Goal: Check status: Check status

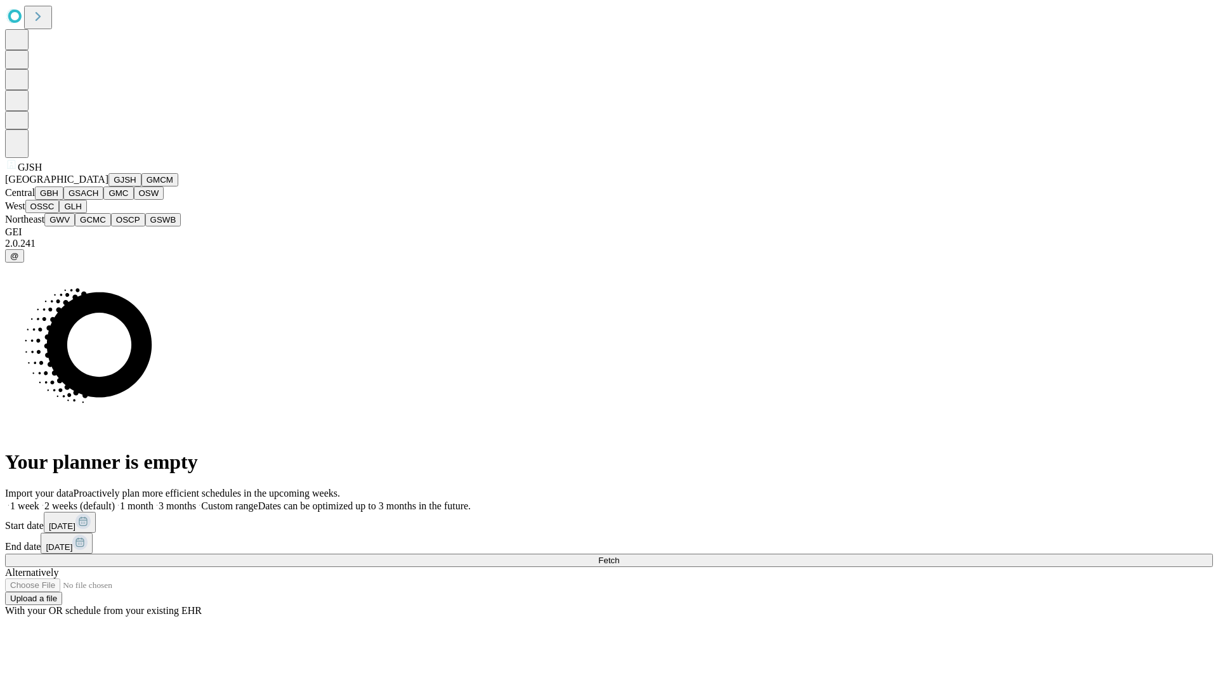
click at [109, 187] on button "GJSH" at bounding box center [125, 179] width 33 height 13
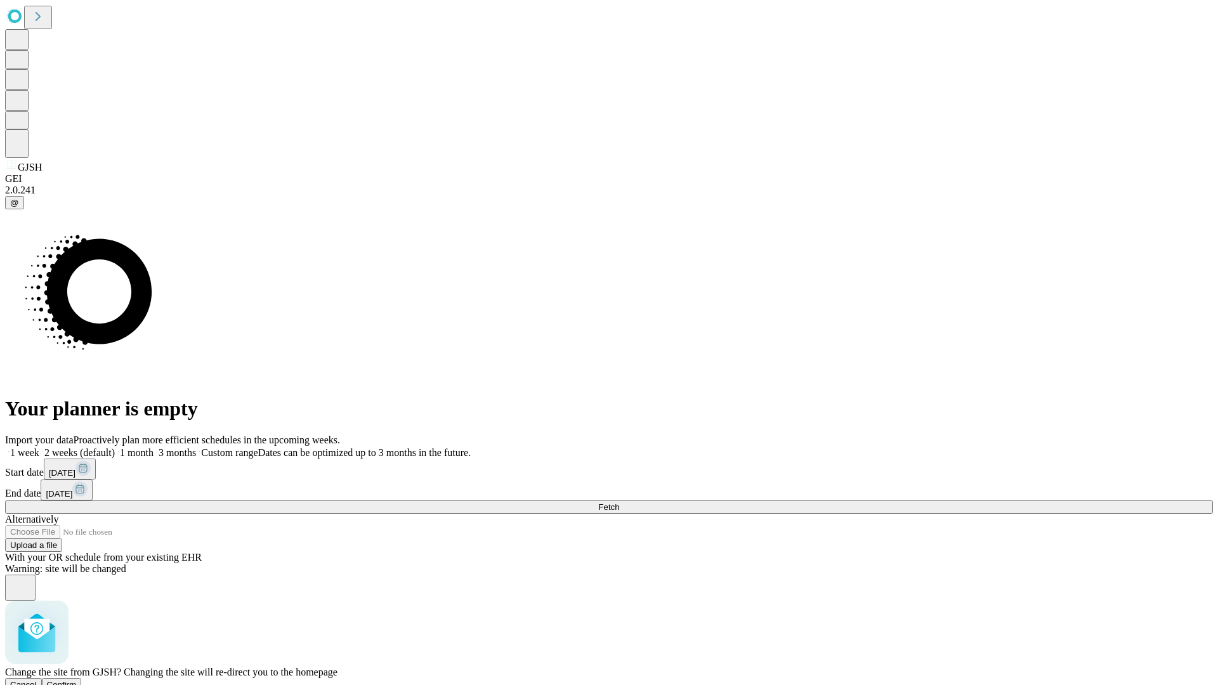
click at [77, 680] on span "Confirm" at bounding box center [62, 685] width 30 height 10
click at [39, 447] on label "1 week" at bounding box center [22, 452] width 34 height 11
click at [619, 503] on span "Fetch" at bounding box center [608, 508] width 21 height 10
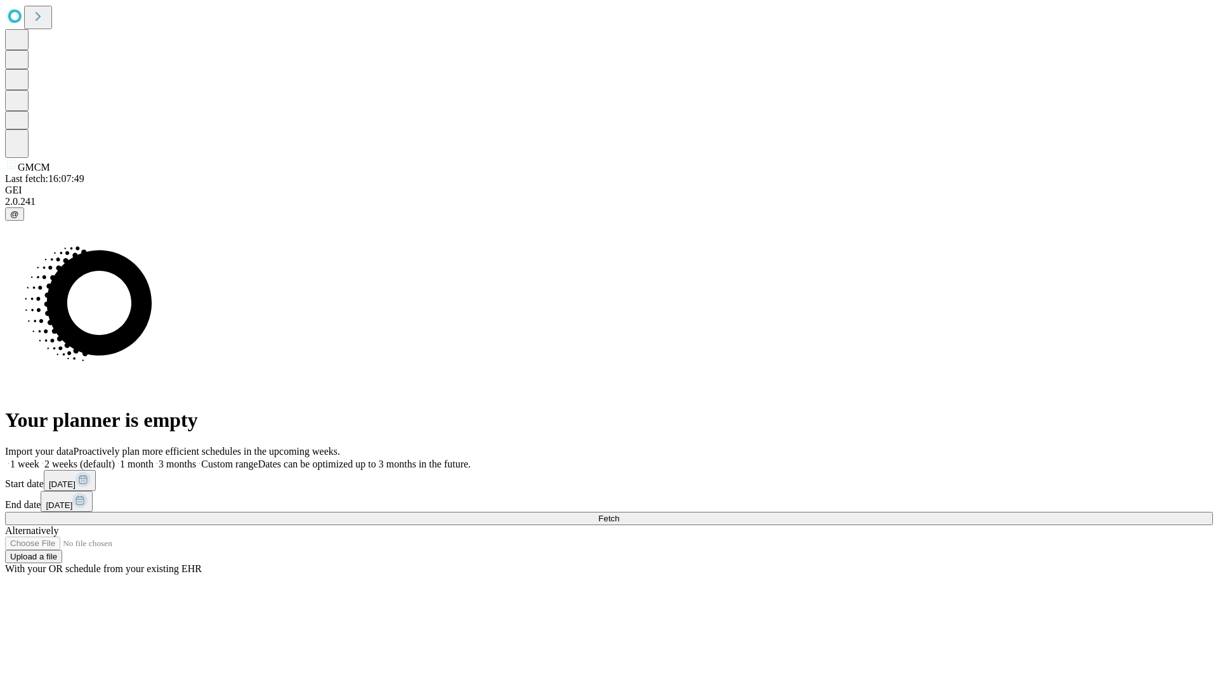
click at [39, 459] on label "1 week" at bounding box center [22, 464] width 34 height 11
click at [619, 514] on span "Fetch" at bounding box center [608, 519] width 21 height 10
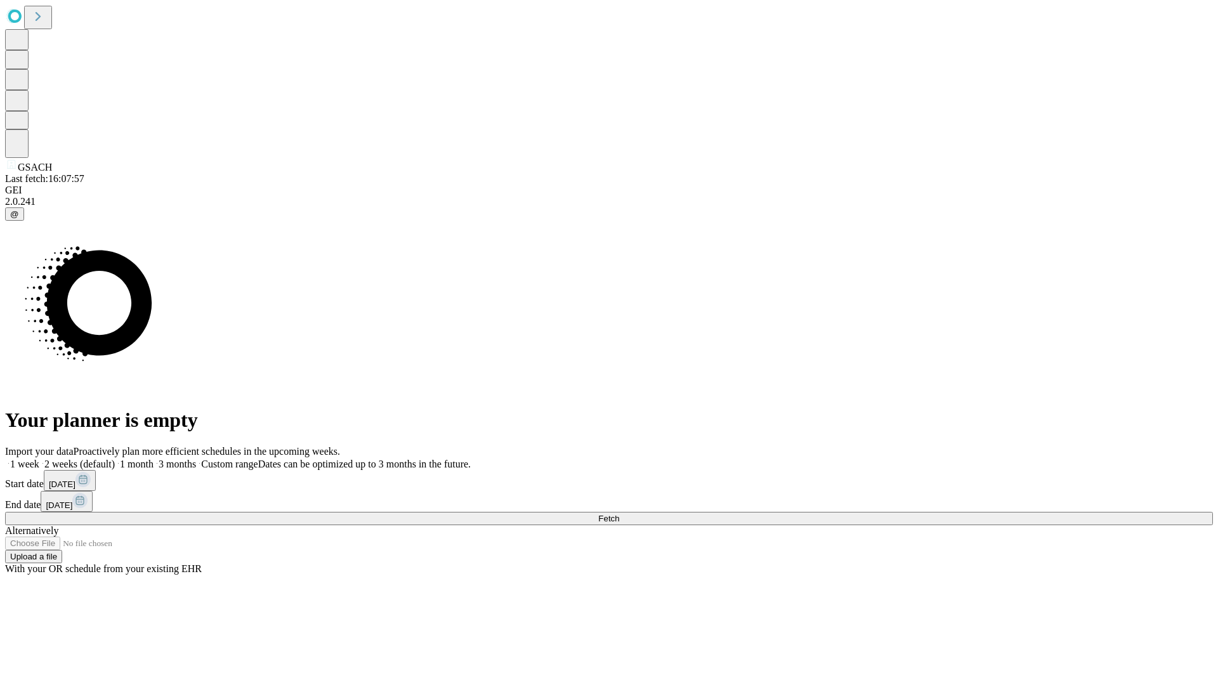
click at [39, 459] on label "1 week" at bounding box center [22, 464] width 34 height 11
click at [619, 514] on span "Fetch" at bounding box center [608, 519] width 21 height 10
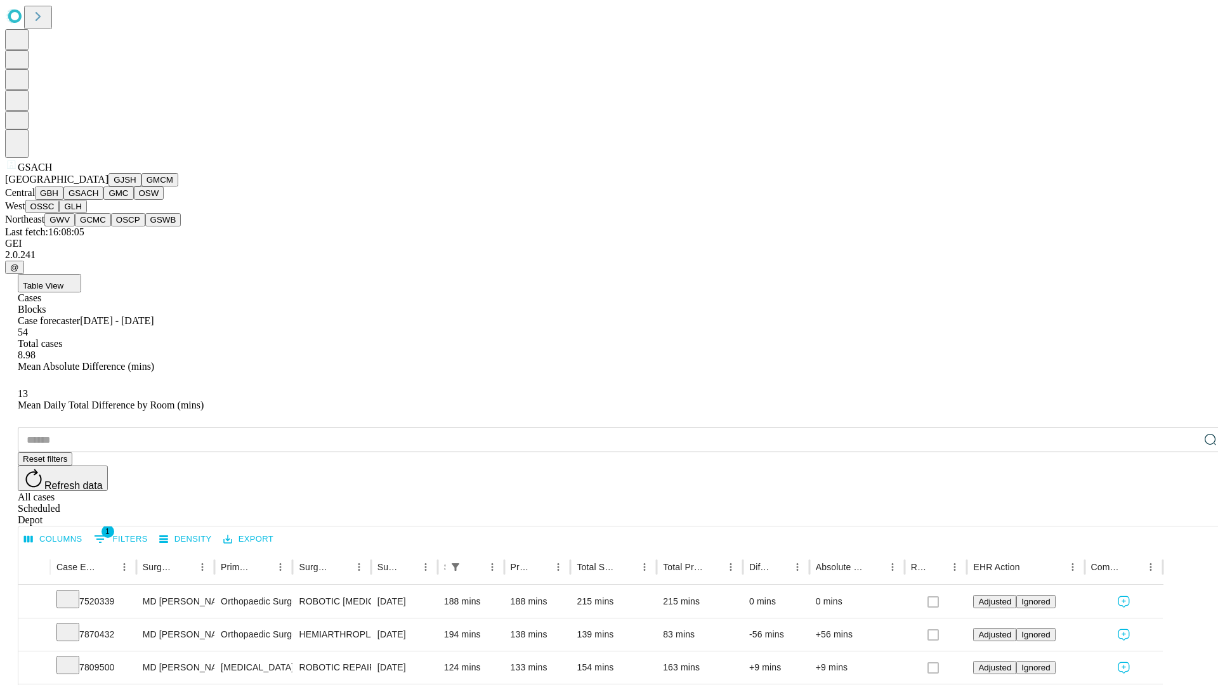
click at [103, 200] on button "GMC" at bounding box center [118, 193] width 30 height 13
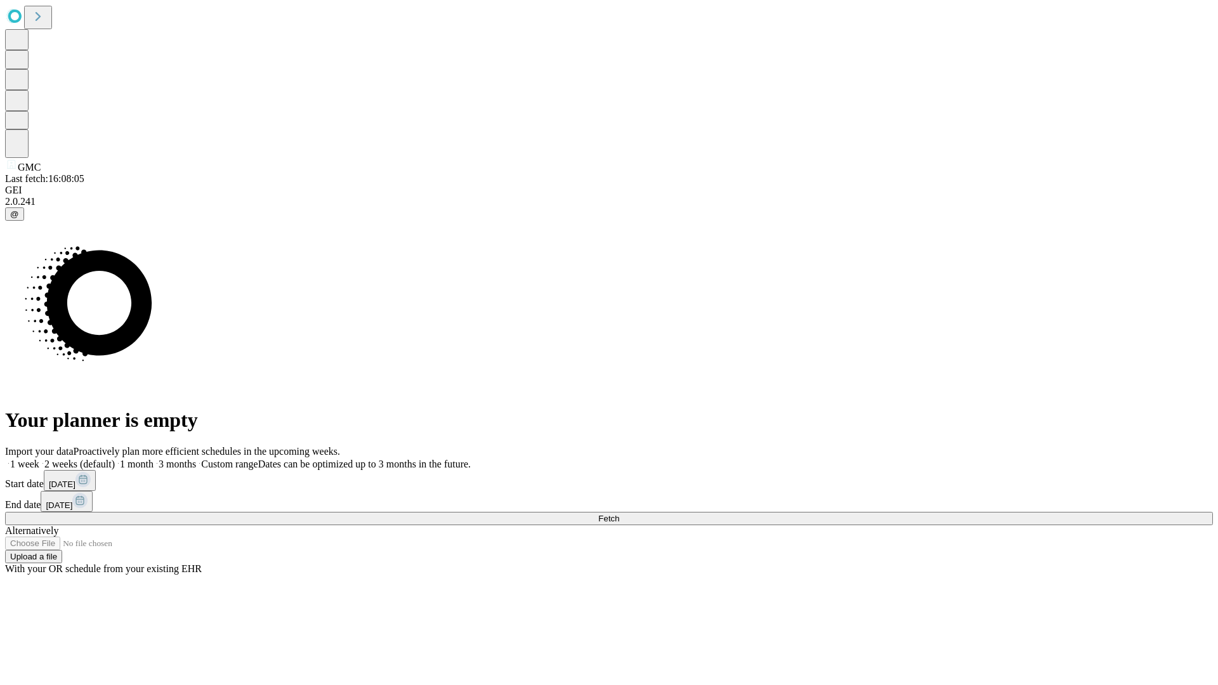
click at [39, 459] on label "1 week" at bounding box center [22, 464] width 34 height 11
click at [619, 514] on span "Fetch" at bounding box center [608, 519] width 21 height 10
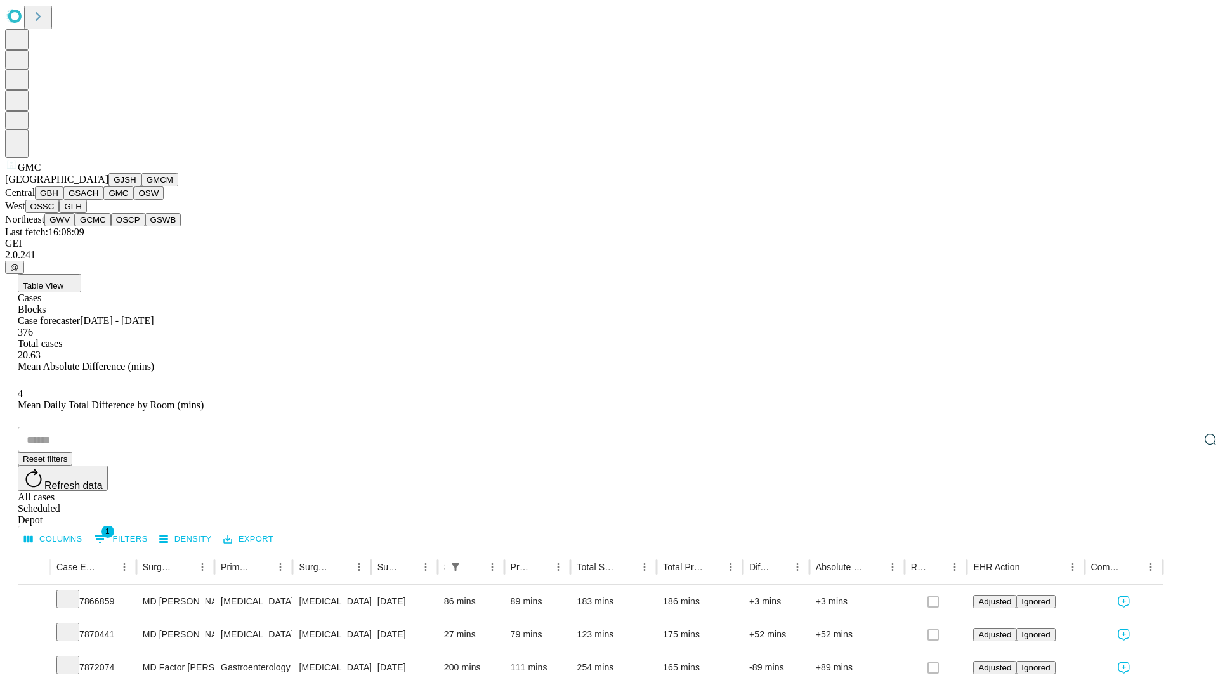
click at [134, 200] on button "OSW" at bounding box center [149, 193] width 30 height 13
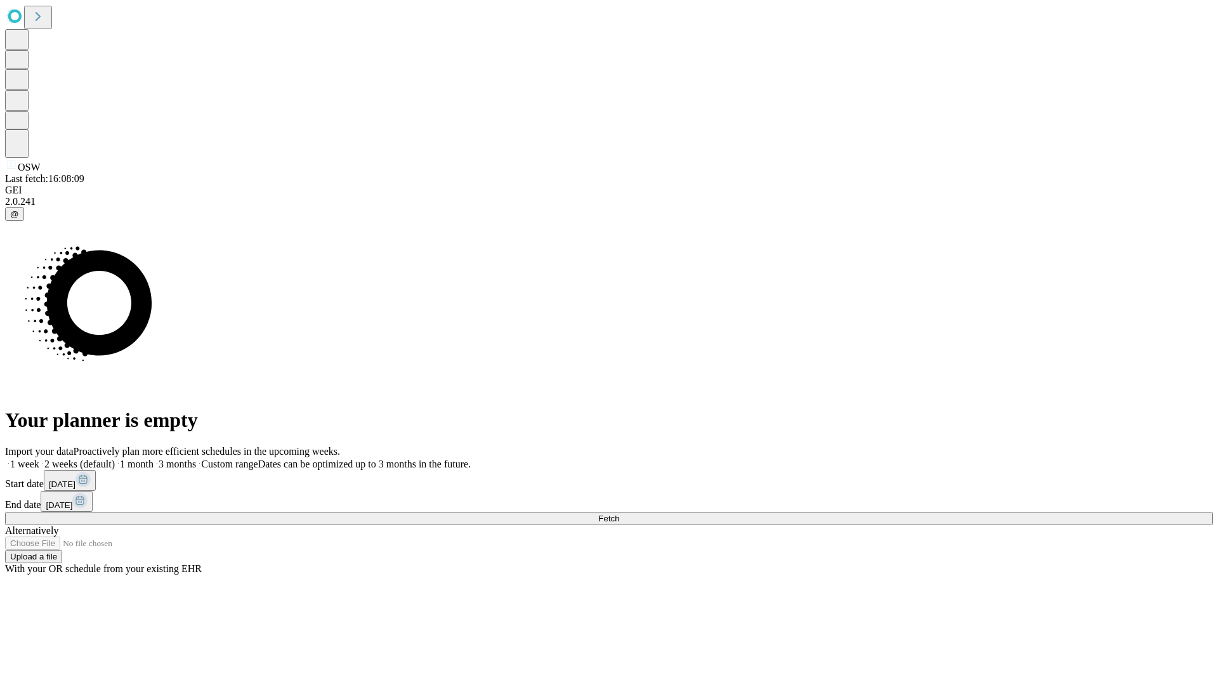
click at [39, 459] on label "1 week" at bounding box center [22, 464] width 34 height 11
click at [619, 514] on span "Fetch" at bounding box center [608, 519] width 21 height 10
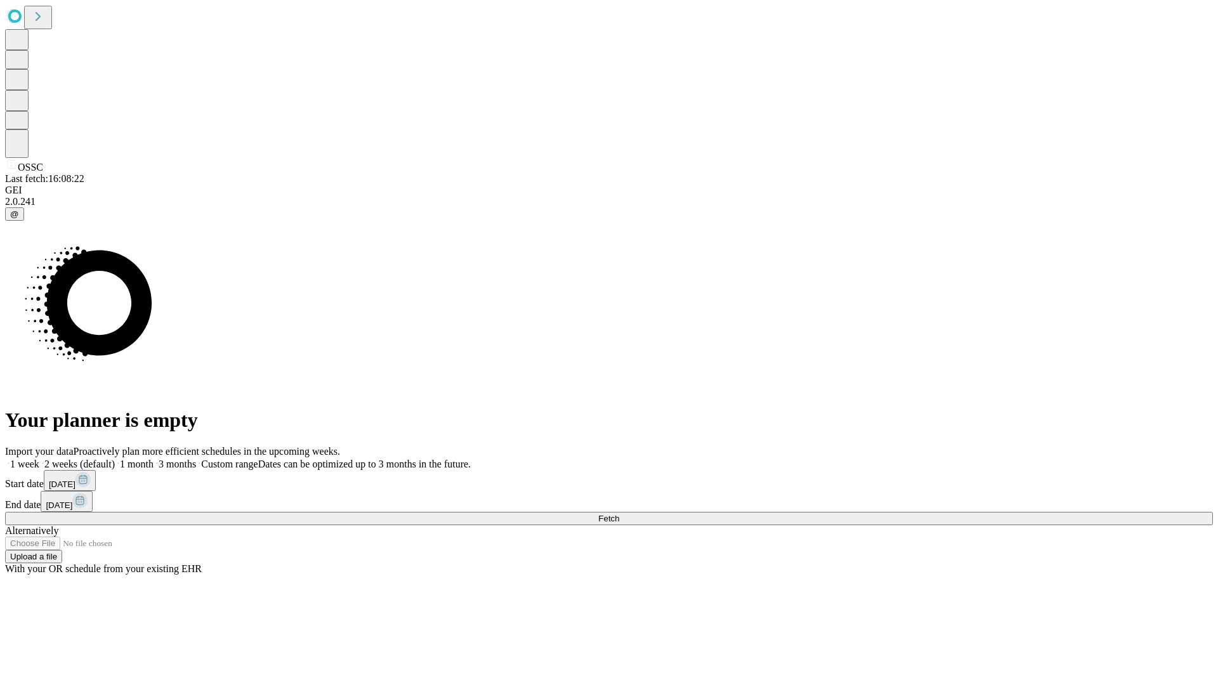
click at [39, 459] on label "1 week" at bounding box center [22, 464] width 34 height 11
click at [619, 514] on span "Fetch" at bounding box center [608, 519] width 21 height 10
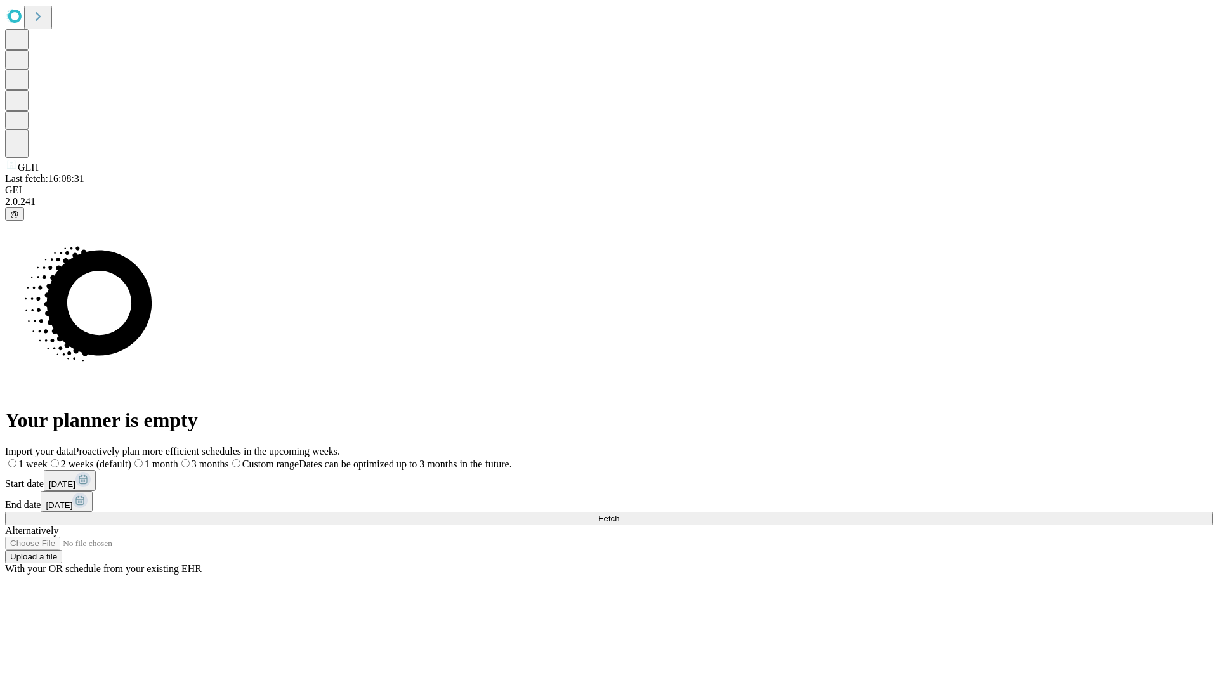
click at [48, 459] on label "1 week" at bounding box center [26, 464] width 43 height 11
click at [619, 514] on span "Fetch" at bounding box center [608, 519] width 21 height 10
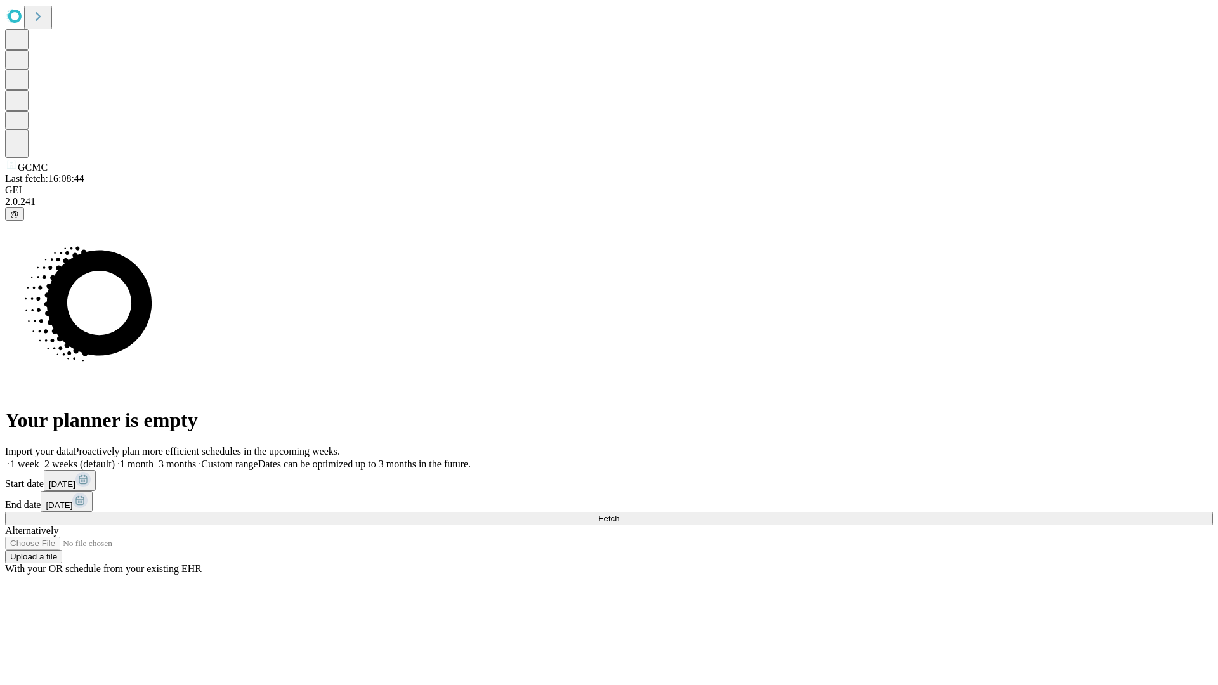
click at [39, 459] on label "1 week" at bounding box center [22, 464] width 34 height 11
click at [619, 514] on span "Fetch" at bounding box center [608, 519] width 21 height 10
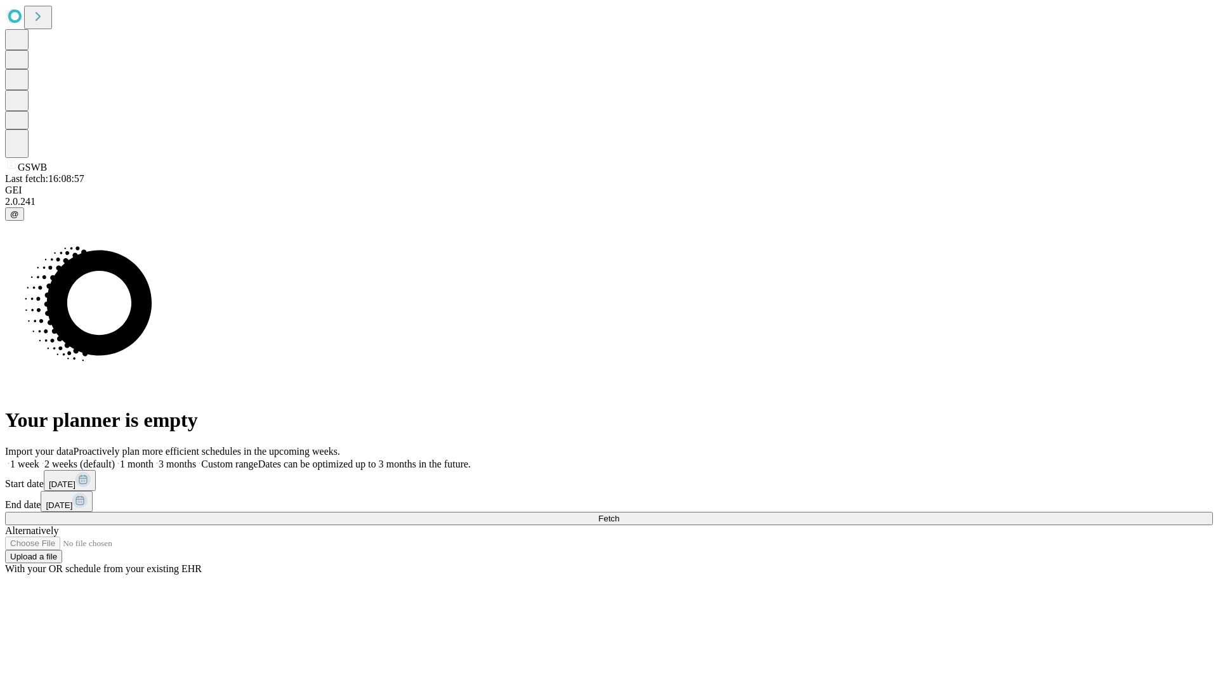
click at [39, 459] on label "1 week" at bounding box center [22, 464] width 34 height 11
click at [619, 514] on span "Fetch" at bounding box center [608, 519] width 21 height 10
